Goal: Transaction & Acquisition: Purchase product/service

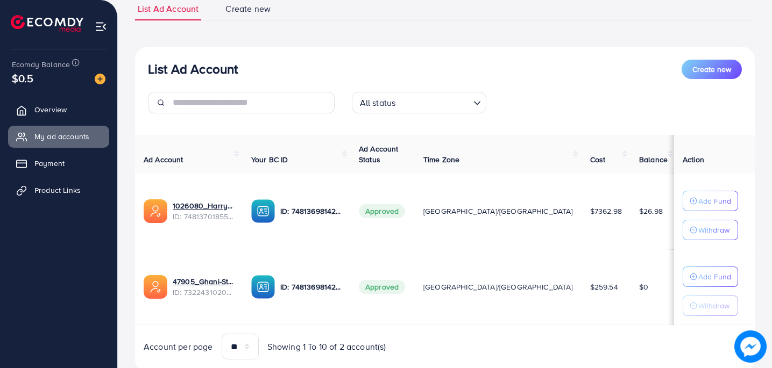
scroll to position [83, 0]
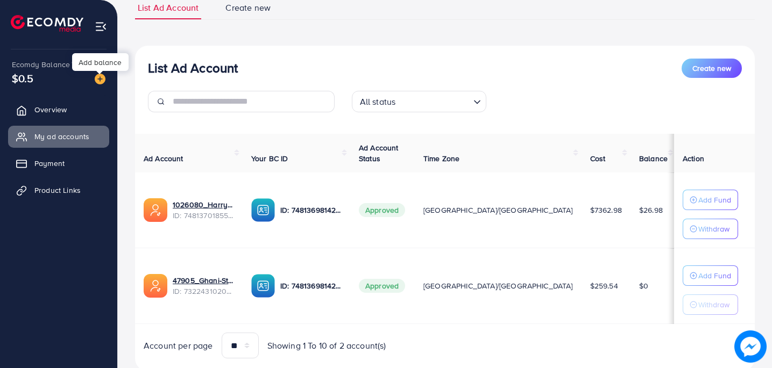
click at [98, 83] on img at bounding box center [100, 79] width 11 height 11
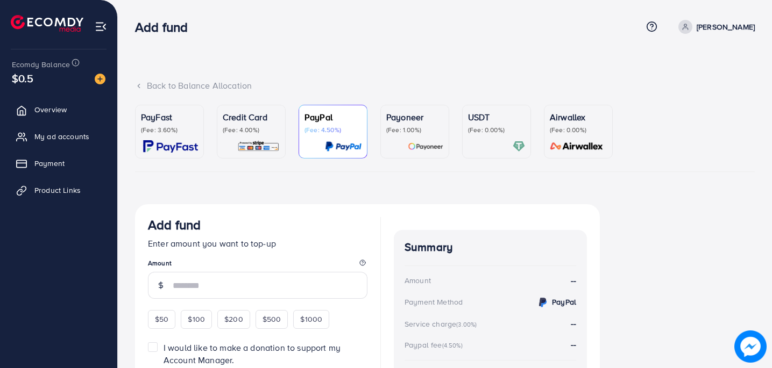
click at [170, 137] on div "PayFast (Fee: 3.60%)" at bounding box center [169, 132] width 57 height 42
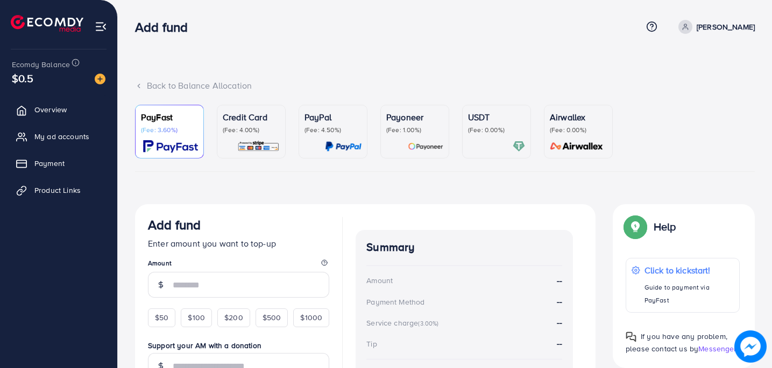
click at [162, 306] on div "$50 $100 $200 $500 $1000" at bounding box center [238, 315] width 181 height 24
click at [162, 319] on span "$50" at bounding box center [161, 317] width 13 height 11
type input "**"
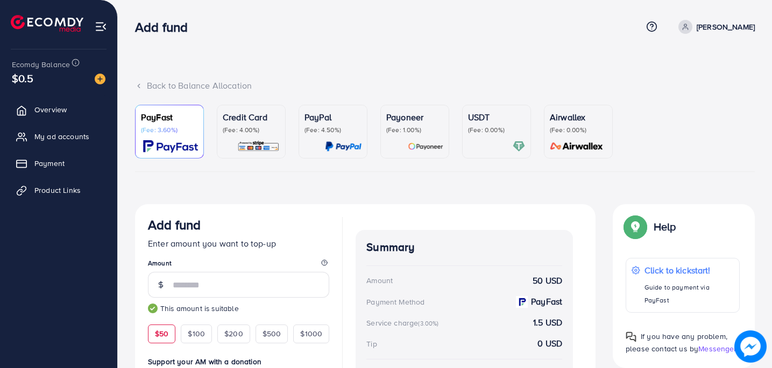
scroll to position [179, 0]
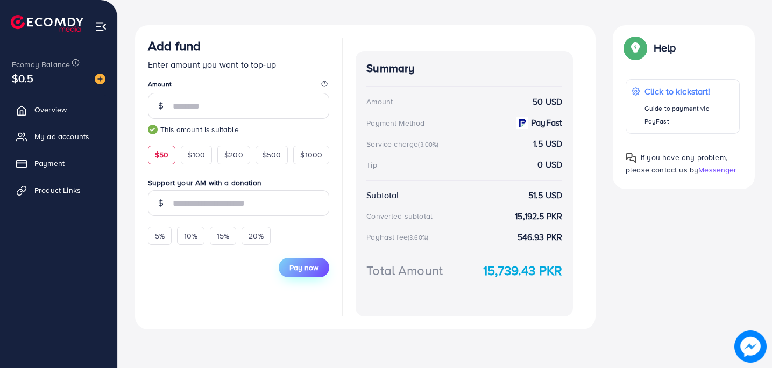
click at [305, 270] on span "Pay now" at bounding box center [303, 267] width 29 height 11
click at [410, 23] on div "PayFast (Fee: 3.60%) Credit Card (Fee: 4.00%) PayPal (Fee: 4.50%) Payoneer (Fee…" at bounding box center [444, 132] width 619 height 412
click at [295, 262] on span "Pay now" at bounding box center [303, 267] width 29 height 11
